Goal: Information Seeking & Learning: Learn about a topic

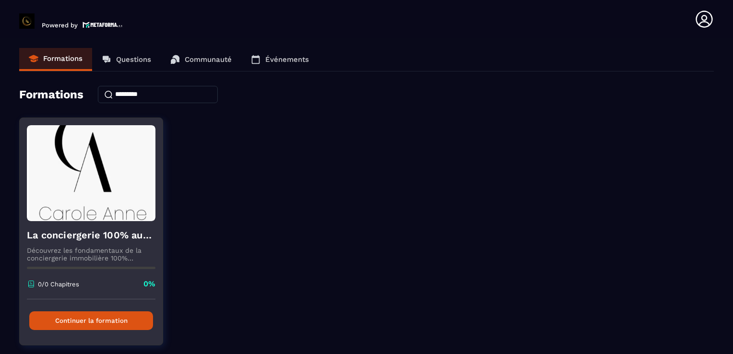
click at [94, 318] on button "Continuer la formation" at bounding box center [91, 320] width 124 height 19
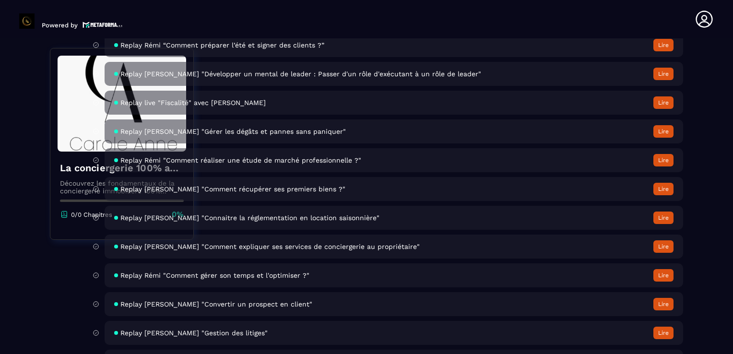
scroll to position [3251, 0]
click at [664, 253] on button "Lire" at bounding box center [663, 246] width 20 height 12
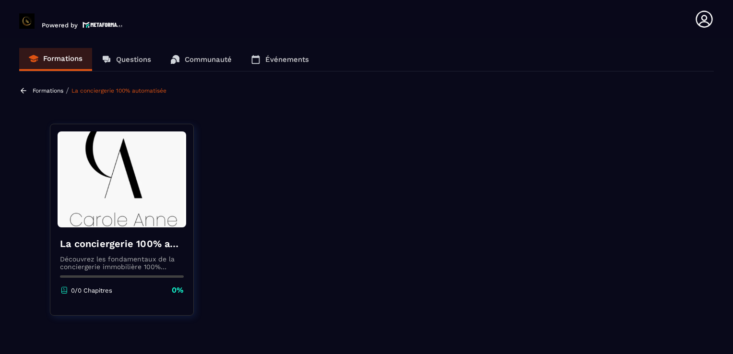
click at [159, 241] on h4 "La conciergerie 100% automatisée" at bounding box center [122, 243] width 124 height 13
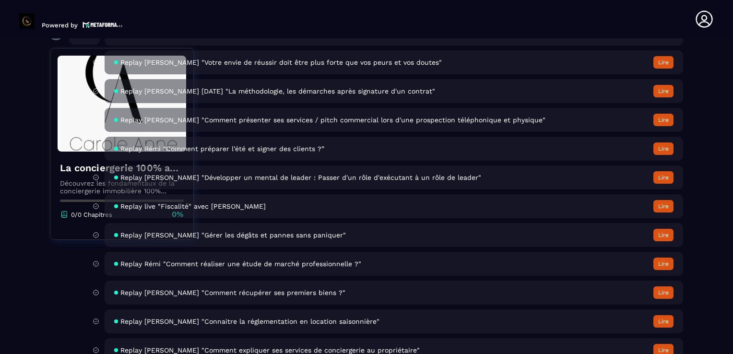
scroll to position [3157, 0]
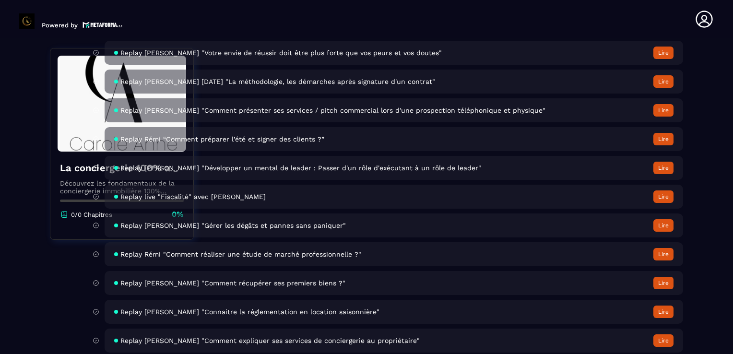
click at [666, 145] on button "Lire" at bounding box center [663, 139] width 20 height 12
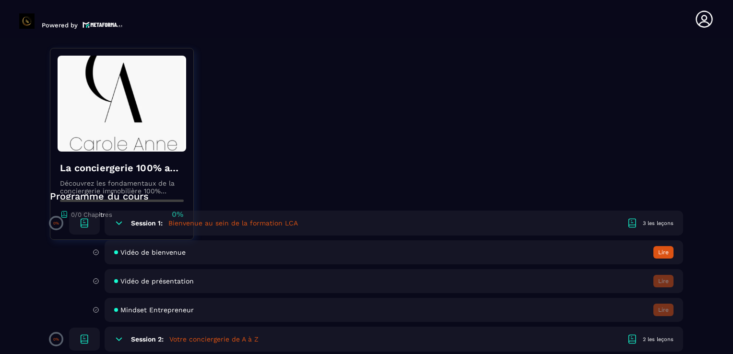
scroll to position [184, 0]
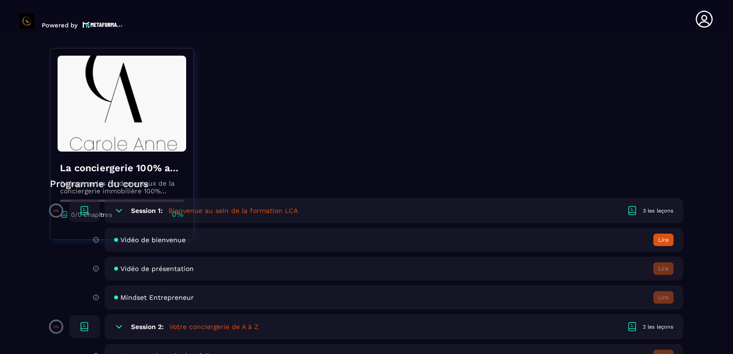
click at [662, 239] on button "Lire" at bounding box center [663, 240] width 20 height 12
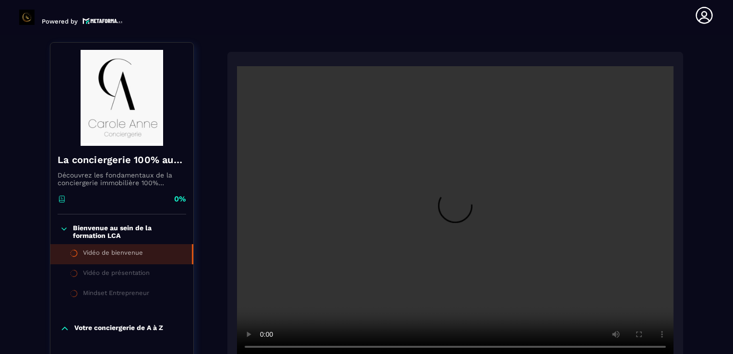
scroll to position [100, 0]
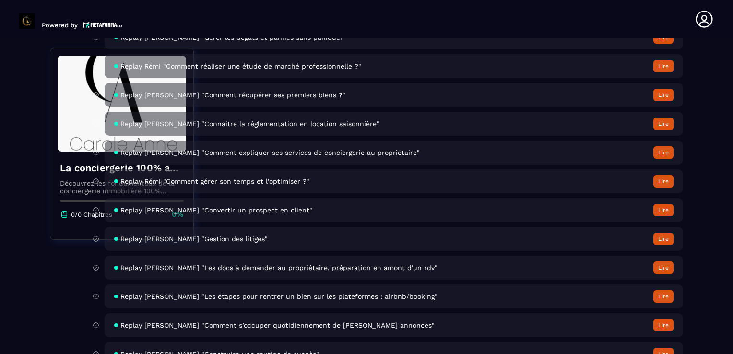
scroll to position [3344, 0]
click at [659, 159] on button "Lire" at bounding box center [663, 153] width 20 height 12
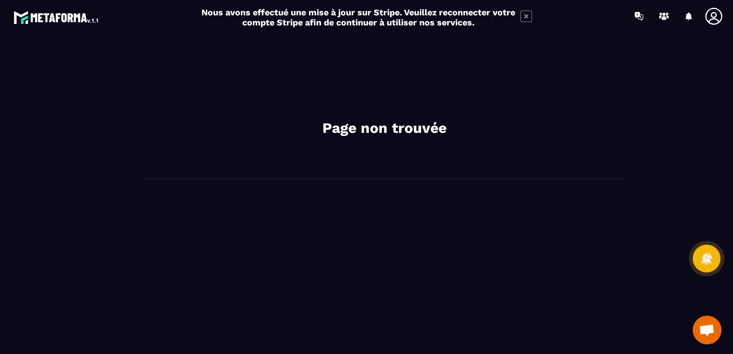
click at [525, 17] on icon at bounding box center [526, 16] width 4 height 4
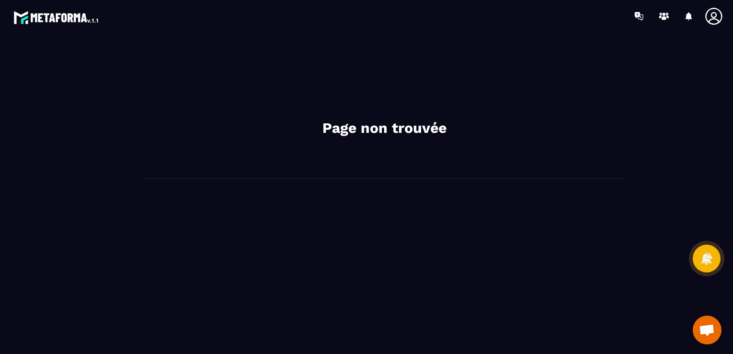
click at [482, 242] on div "Page non trouvée" at bounding box center [384, 193] width 678 height 303
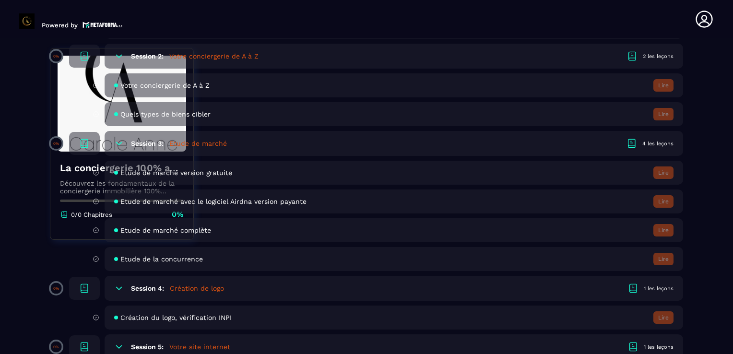
scroll to position [456, 0]
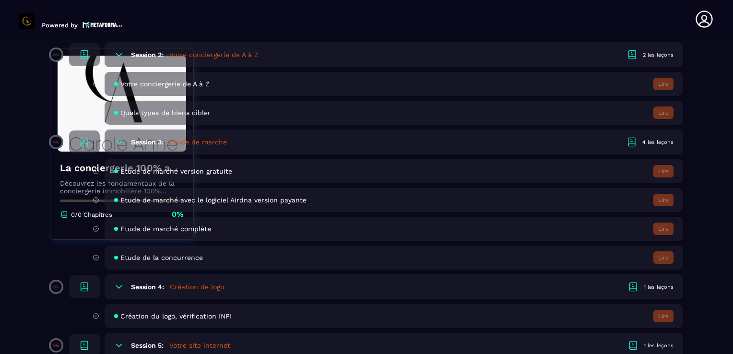
click at [205, 229] on span "Etude de marché complète" at bounding box center [165, 229] width 91 height 8
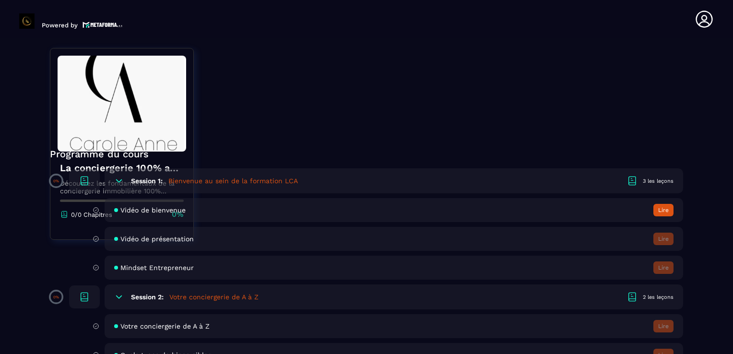
scroll to position [208, 0]
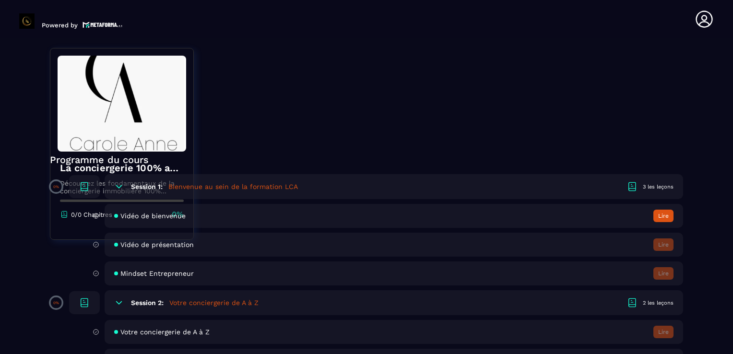
click at [662, 213] on button "Lire" at bounding box center [663, 216] width 20 height 12
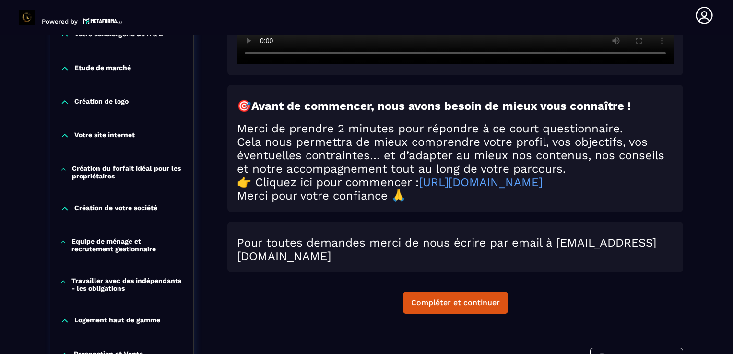
scroll to position [401, 0]
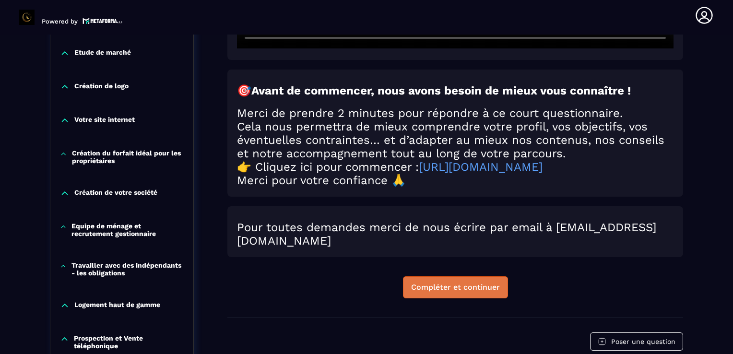
click at [493, 289] on div "Compléter et continuer" at bounding box center [455, 287] width 89 height 10
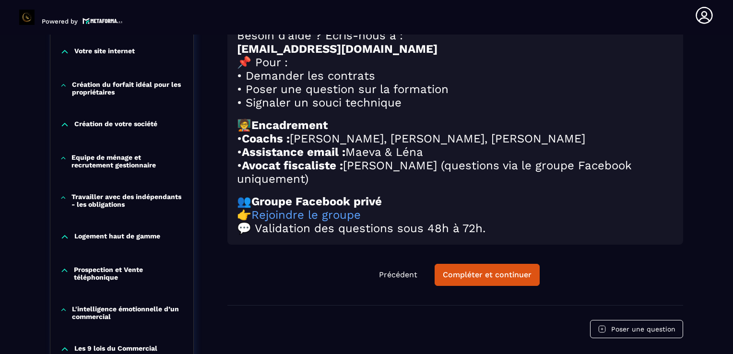
scroll to position [470, 0]
click at [504, 279] on div "Compléter et continuer" at bounding box center [487, 274] width 89 height 10
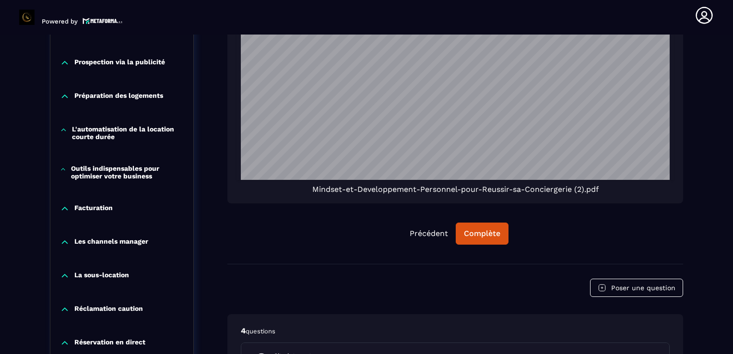
scroll to position [806, 0]
click at [497, 232] on div "Complète" at bounding box center [482, 233] width 36 height 10
click at [474, 236] on div "Continuer" at bounding box center [481, 233] width 37 height 10
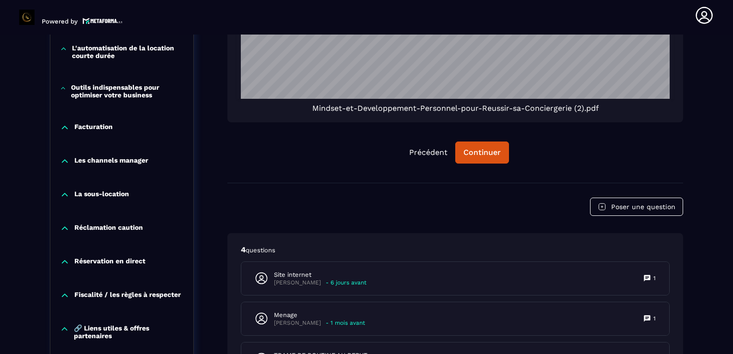
scroll to position [886, 0]
click at [475, 156] on div "Continuer" at bounding box center [481, 153] width 37 height 10
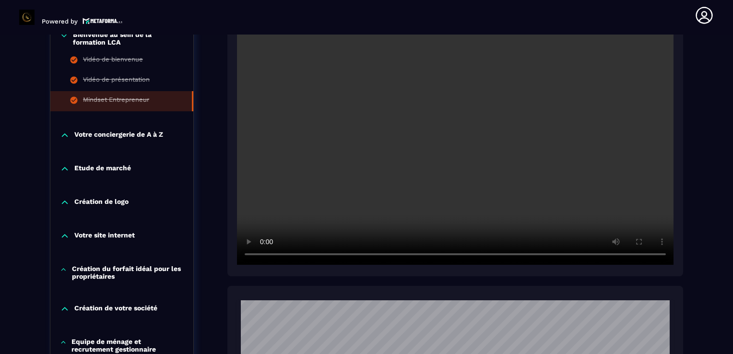
scroll to position [301, 0]
click at [129, 131] on p "Votre conciergerie de A à Z" at bounding box center [118, 135] width 89 height 10
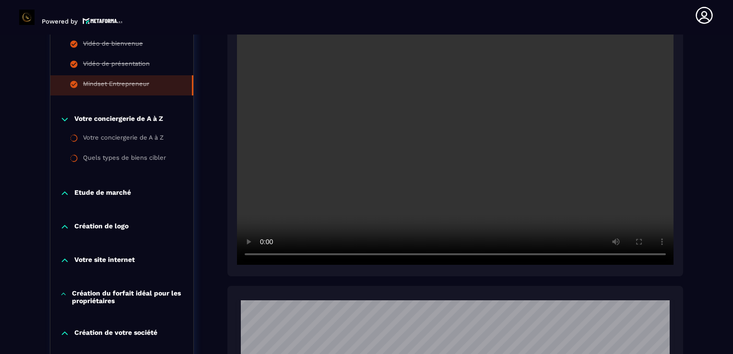
click at [93, 192] on p "Etude de marché" at bounding box center [102, 193] width 57 height 10
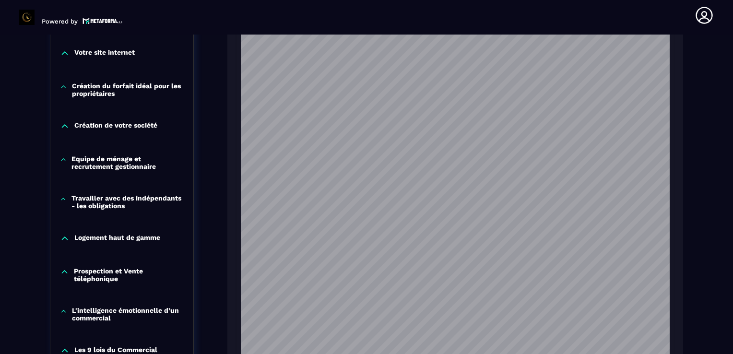
scroll to position [593, 0]
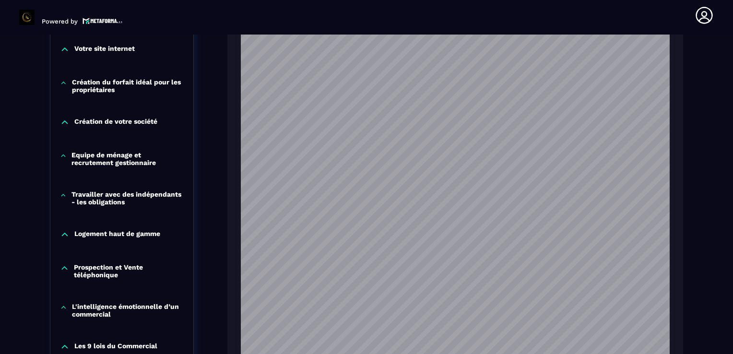
click at [86, 85] on p "Création du forfait idéal pour les propriétaires" at bounding box center [128, 85] width 112 height 15
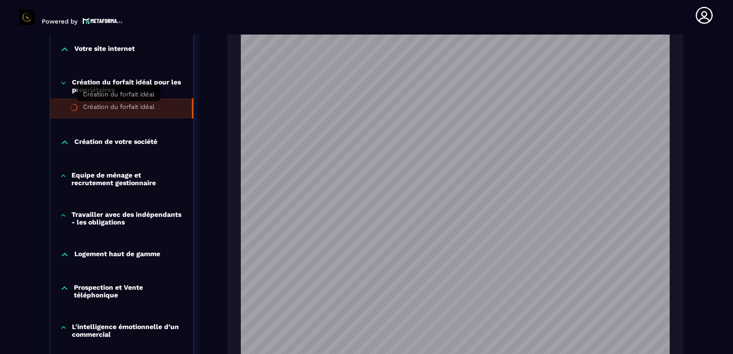
click at [106, 106] on div "Création du forfait idéal" at bounding box center [118, 108] width 71 height 11
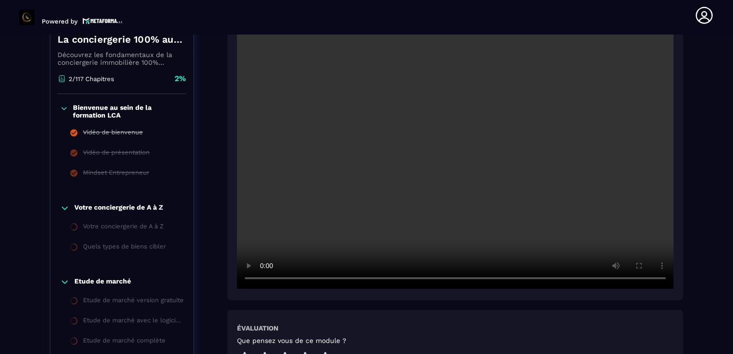
scroll to position [211, 0]
click at [66, 109] on icon at bounding box center [64, 110] width 8 height 10
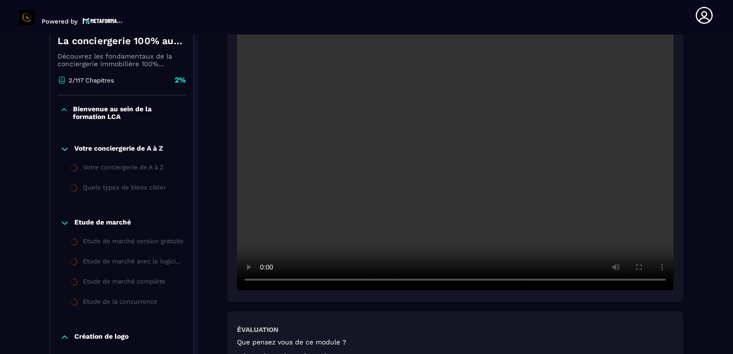
click at [66, 109] on icon at bounding box center [64, 110] width 8 height 10
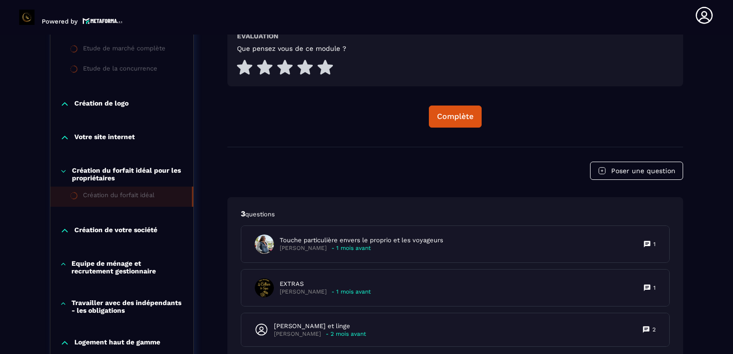
scroll to position [504, 0]
click at [449, 115] on div "Complète" at bounding box center [455, 117] width 36 height 10
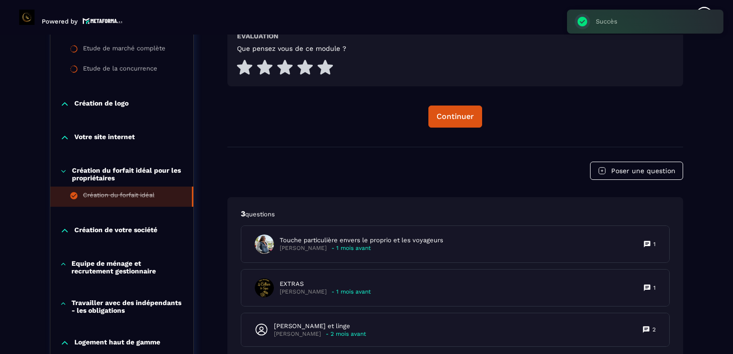
click at [581, 21] on div "Succès ×" at bounding box center [645, 22] width 156 height 24
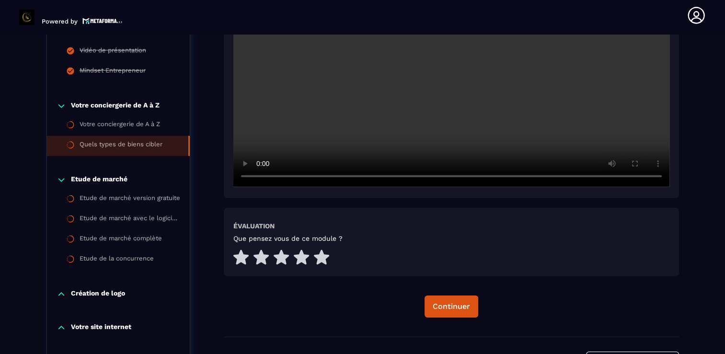
scroll to position [295, 0]
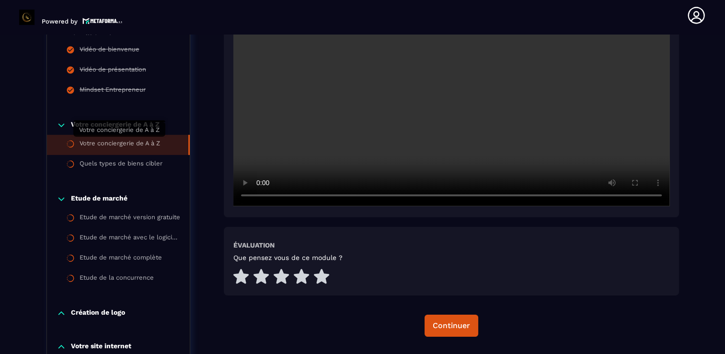
click at [121, 140] on div "Votre conciergerie de A à Z" at bounding box center [120, 145] width 81 height 11
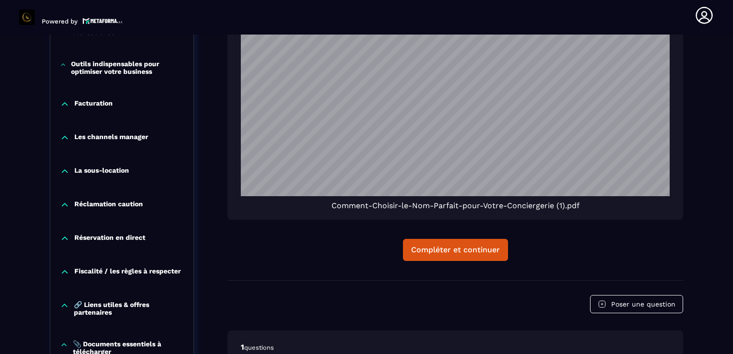
scroll to position [1369, 0]
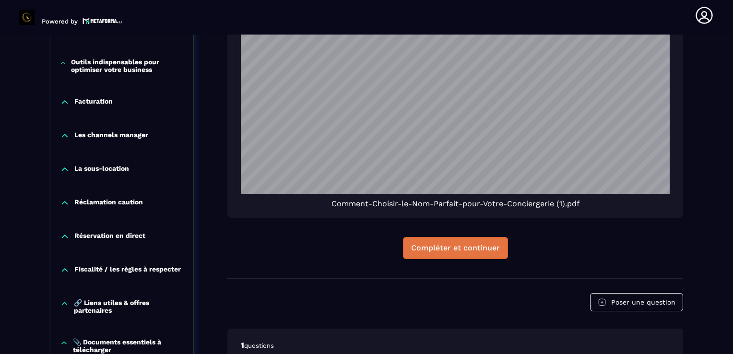
click at [456, 248] on div "Compléter et continuer" at bounding box center [455, 248] width 89 height 10
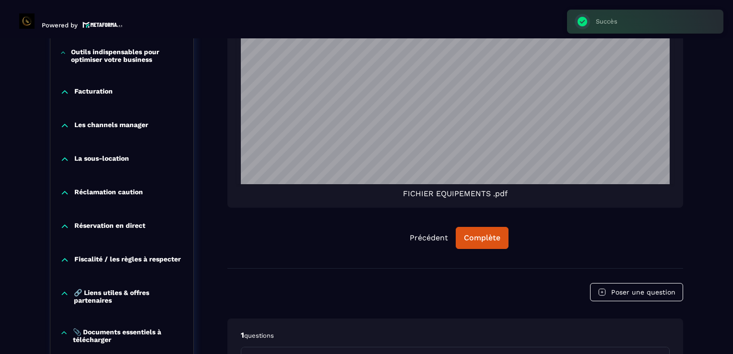
scroll to position [4, 0]
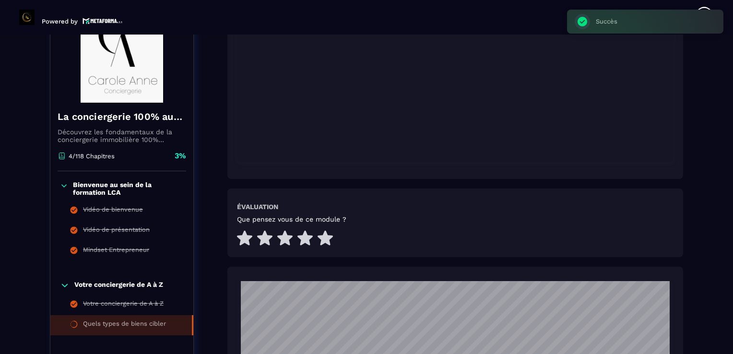
click at [583, 23] on div "Succès ×" at bounding box center [645, 22] width 156 height 24
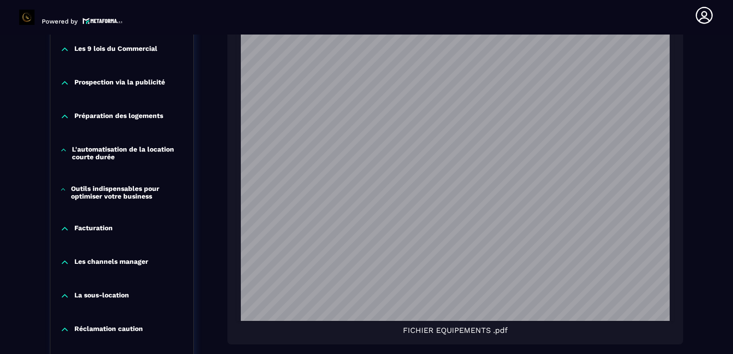
scroll to position [1439, 0]
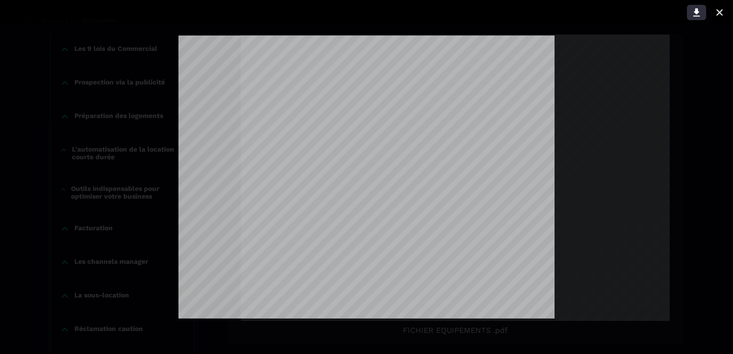
click at [694, 13] on icon at bounding box center [696, 13] width 12 height 12
click at [719, 12] on icon at bounding box center [719, 12] width 6 height 6
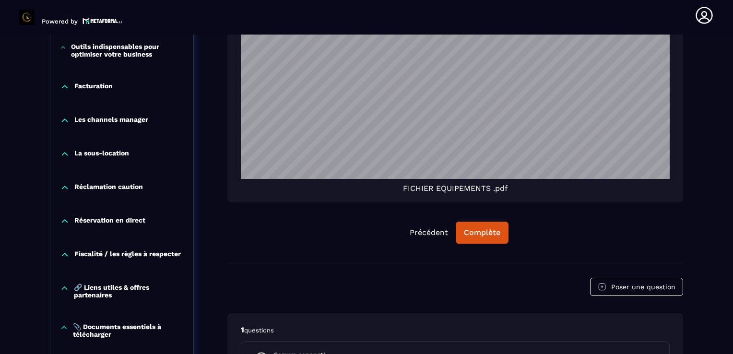
scroll to position [1248, 0]
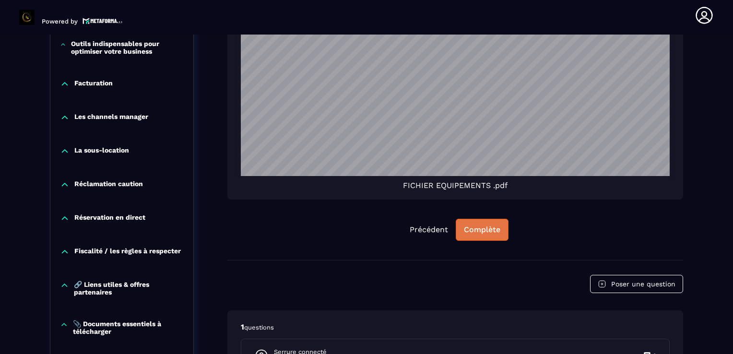
click at [479, 229] on div "Complète" at bounding box center [482, 230] width 36 height 10
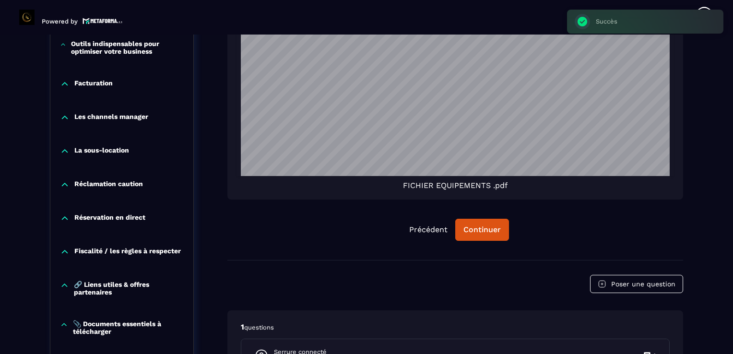
click at [583, 22] on div "Succès ×" at bounding box center [645, 22] width 156 height 24
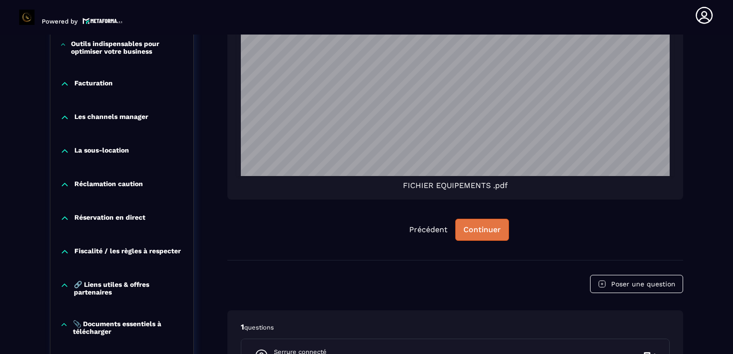
click at [479, 229] on div "Continuer" at bounding box center [481, 230] width 37 height 10
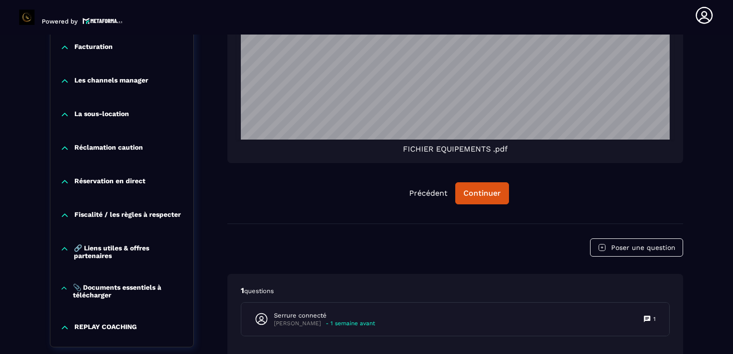
scroll to position [1336, 0]
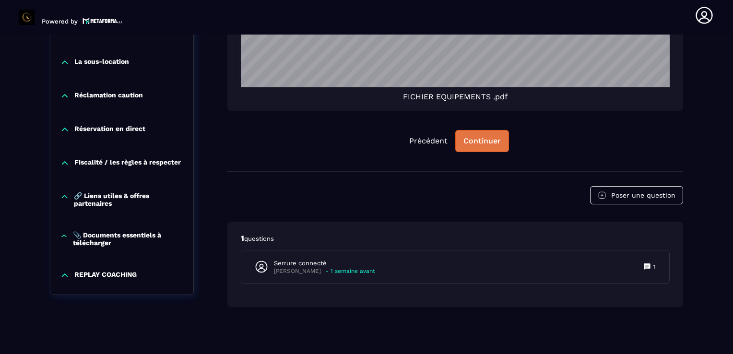
click at [483, 136] on div "Continuer" at bounding box center [481, 141] width 37 height 10
click at [480, 140] on div "Continuer" at bounding box center [481, 141] width 37 height 10
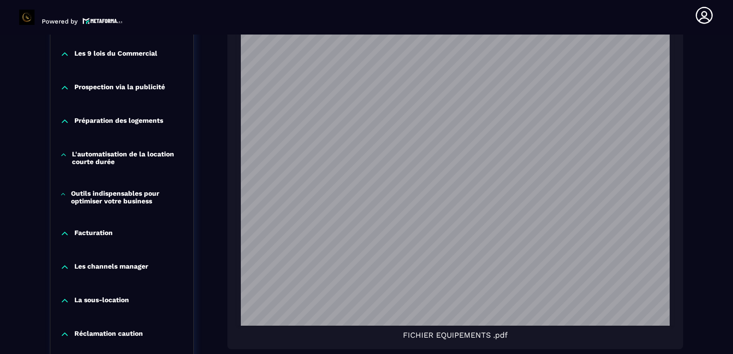
scroll to position [1099, 0]
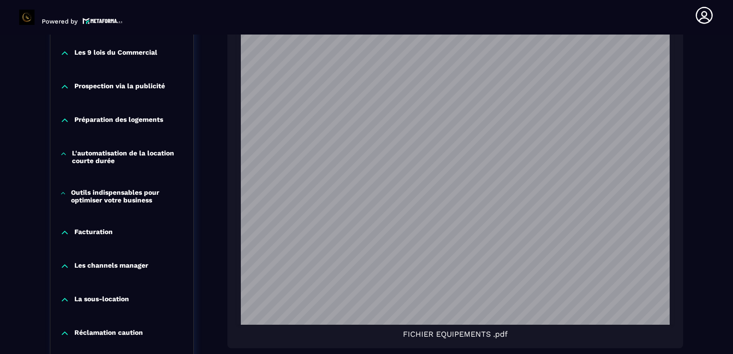
click at [65, 119] on icon at bounding box center [65, 120] width 6 height 3
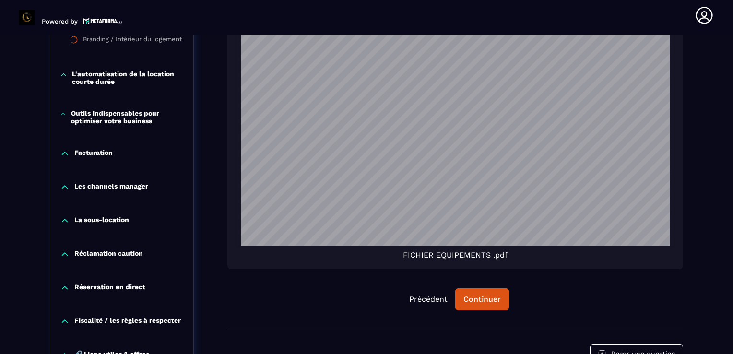
scroll to position [1182, 0]
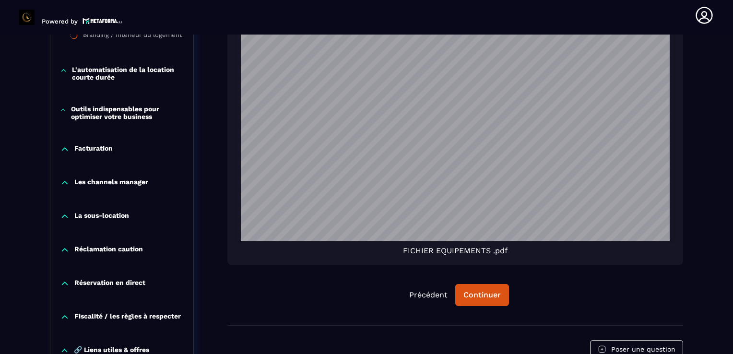
click at [62, 107] on icon at bounding box center [63, 110] width 6 height 10
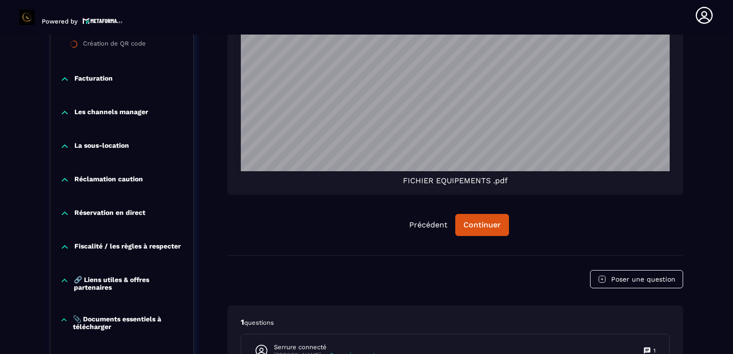
scroll to position [1253, 0]
click at [65, 74] on icon at bounding box center [65, 79] width 10 height 10
click at [65, 54] on icon at bounding box center [65, 59] width 10 height 10
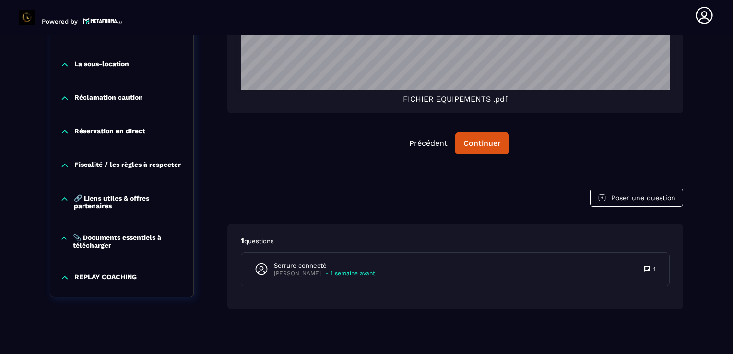
scroll to position [1336, 0]
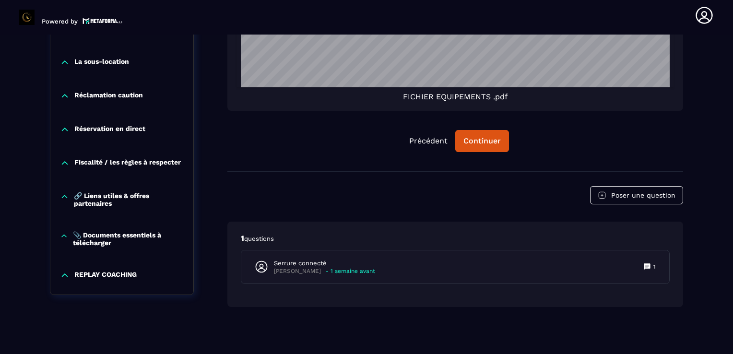
click at [65, 126] on icon at bounding box center [65, 130] width 10 height 10
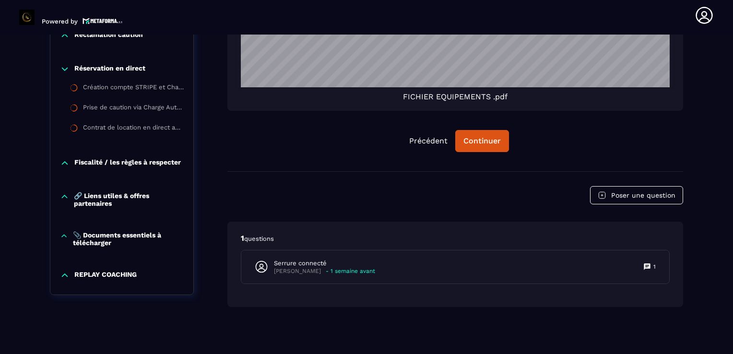
click at [66, 68] on icon at bounding box center [65, 69] width 6 height 3
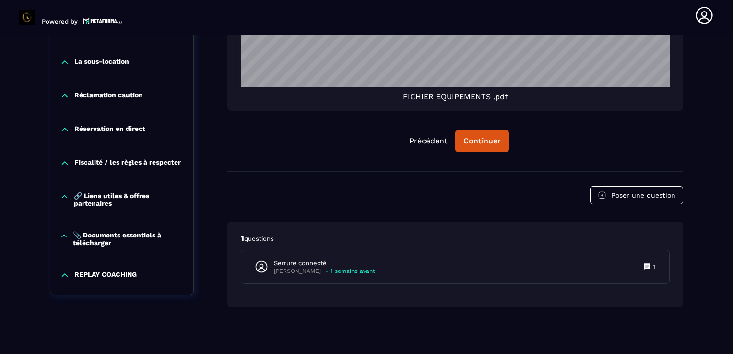
click at [62, 162] on icon at bounding box center [65, 163] width 10 height 10
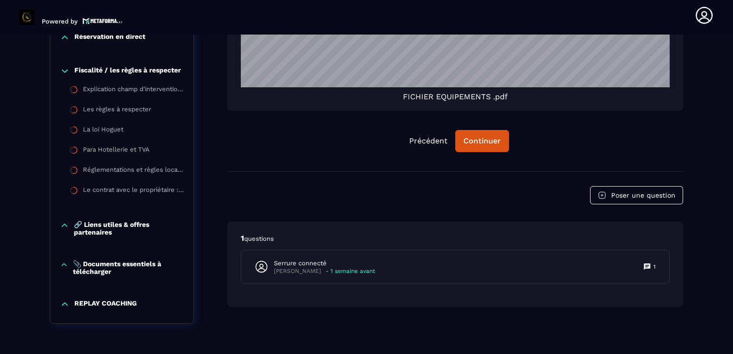
click at [63, 69] on icon at bounding box center [65, 71] width 10 height 10
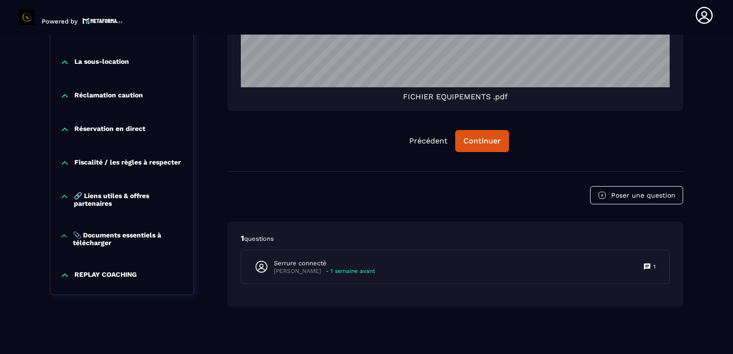
click at [64, 235] on icon at bounding box center [64, 236] width 8 height 10
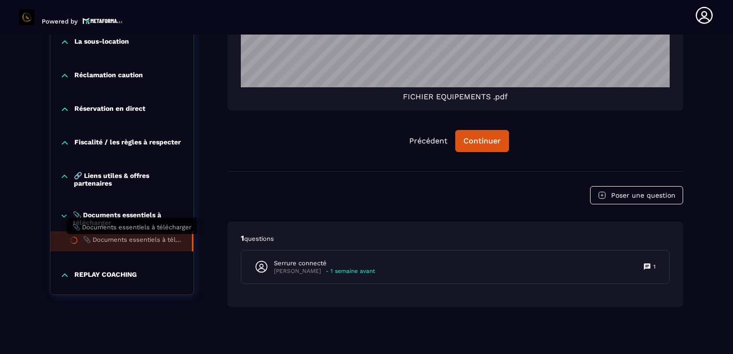
click at [121, 242] on div "📎 Documents essentiels à télécharger" at bounding box center [132, 241] width 99 height 11
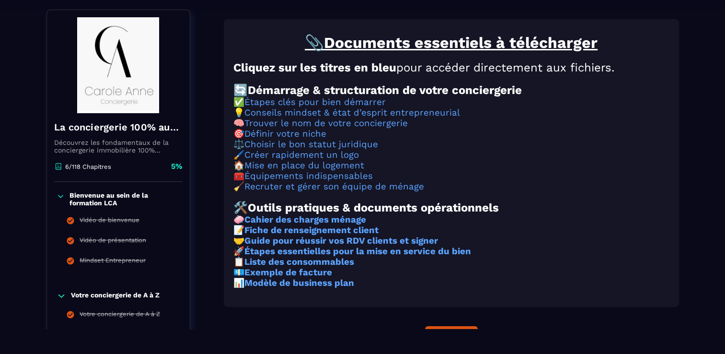
scroll to position [35, 0]
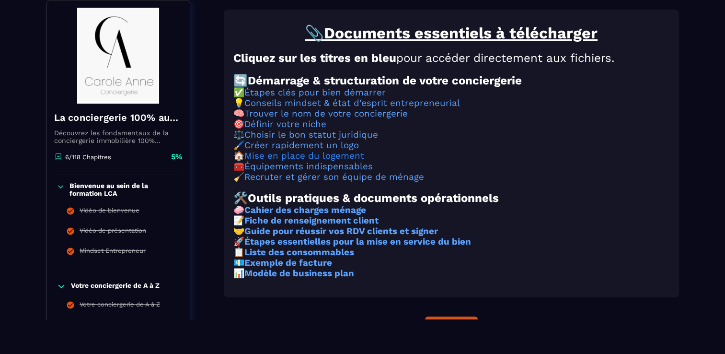
click at [292, 161] on link "Mise en place du logement" at bounding box center [305, 156] width 120 height 11
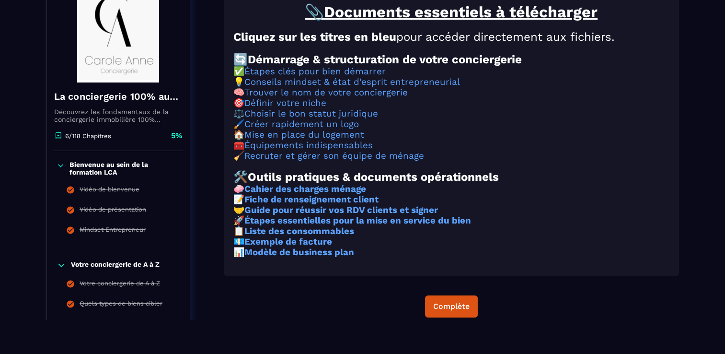
scroll to position [123, 0]
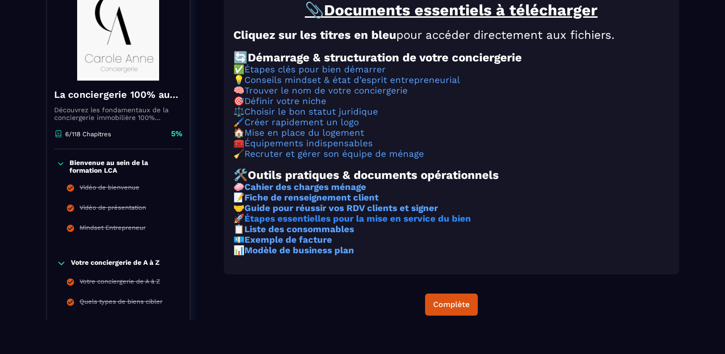
click at [305, 224] on strong "Étapes essentielles pour la mise en service du bien" at bounding box center [358, 218] width 227 height 11
click at [304, 213] on strong "Guide pour réussir vos RDV clients et signer" at bounding box center [342, 208] width 194 height 11
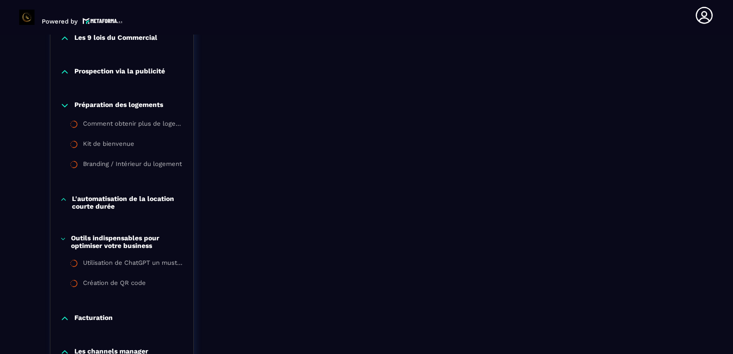
scroll to position [921, 0]
click at [63, 198] on icon at bounding box center [63, 200] width 7 height 10
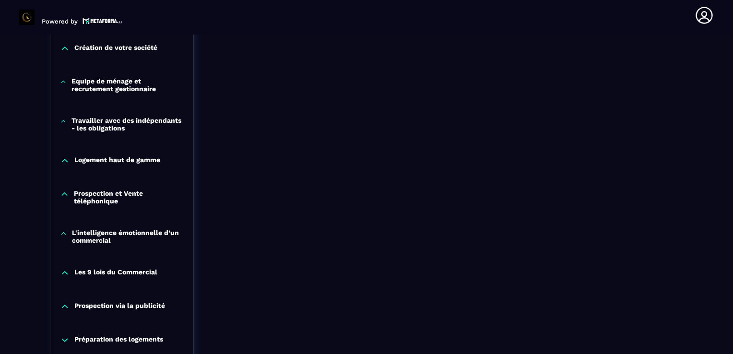
scroll to position [686, 0]
click at [64, 119] on icon at bounding box center [63, 122] width 7 height 10
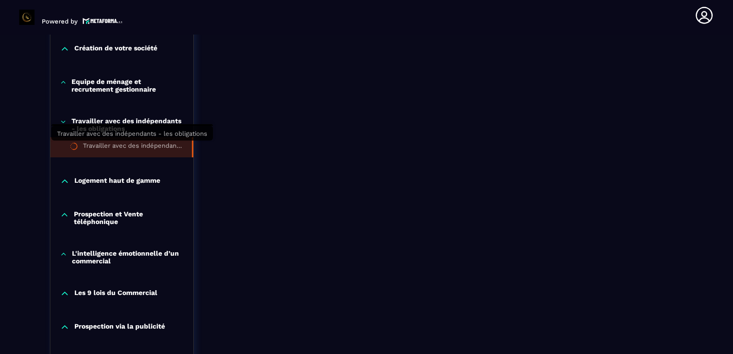
click at [108, 146] on div "Travailler avec des indépendants - les obligations" at bounding box center [132, 147] width 99 height 11
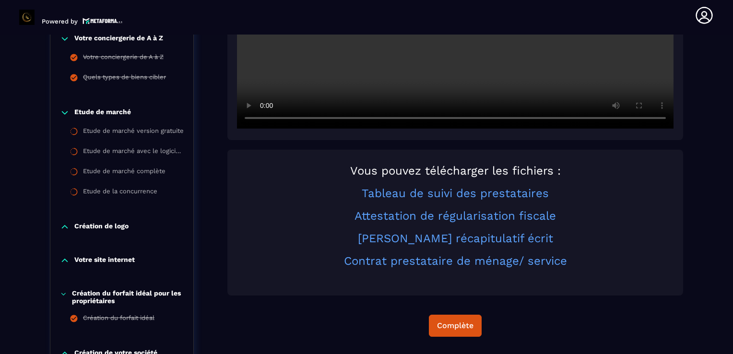
scroll to position [385, 0]
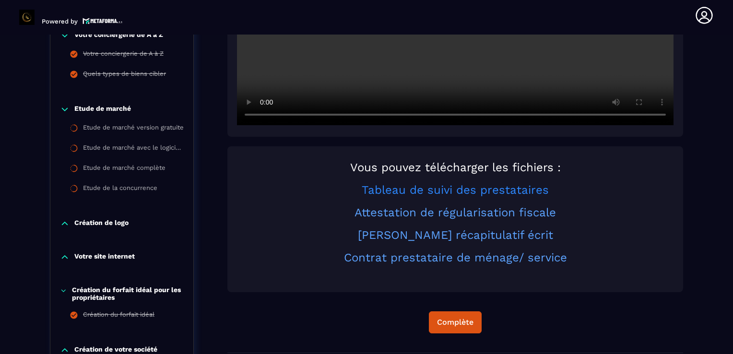
click at [412, 191] on link "Tableau de suivi des prestataires" at bounding box center [455, 189] width 187 height 13
click at [427, 214] on link "Attestation de régularisation fiscale" at bounding box center [454, 212] width 201 height 13
click at [423, 237] on link "[PERSON_NAME] récapitulatif écrit" at bounding box center [455, 234] width 195 height 13
click at [366, 260] on link "Contrat prestataire de ménage/ service" at bounding box center [455, 257] width 223 height 13
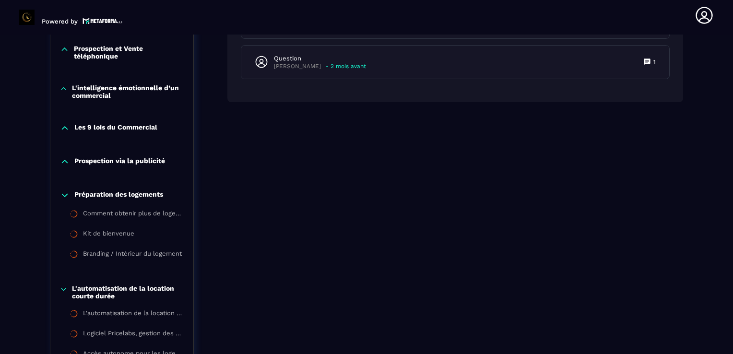
scroll to position [880, 0]
